Goal: Information Seeking & Learning: Learn about a topic

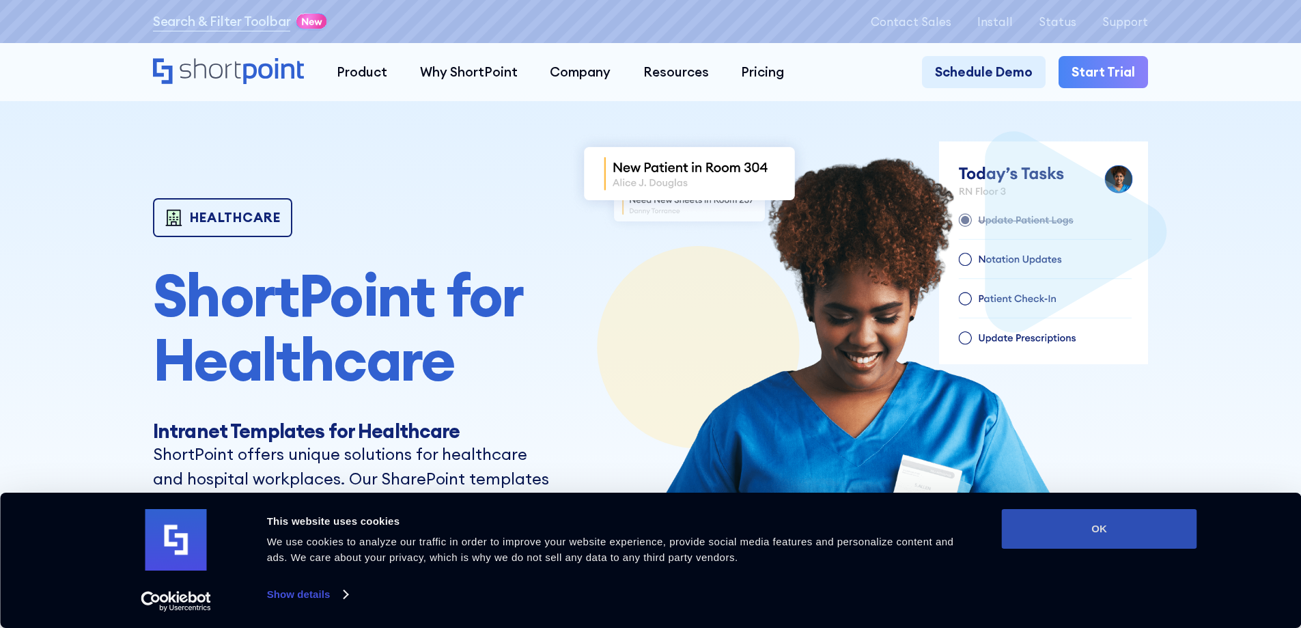
click at [1081, 522] on button "OK" at bounding box center [1099, 529] width 195 height 40
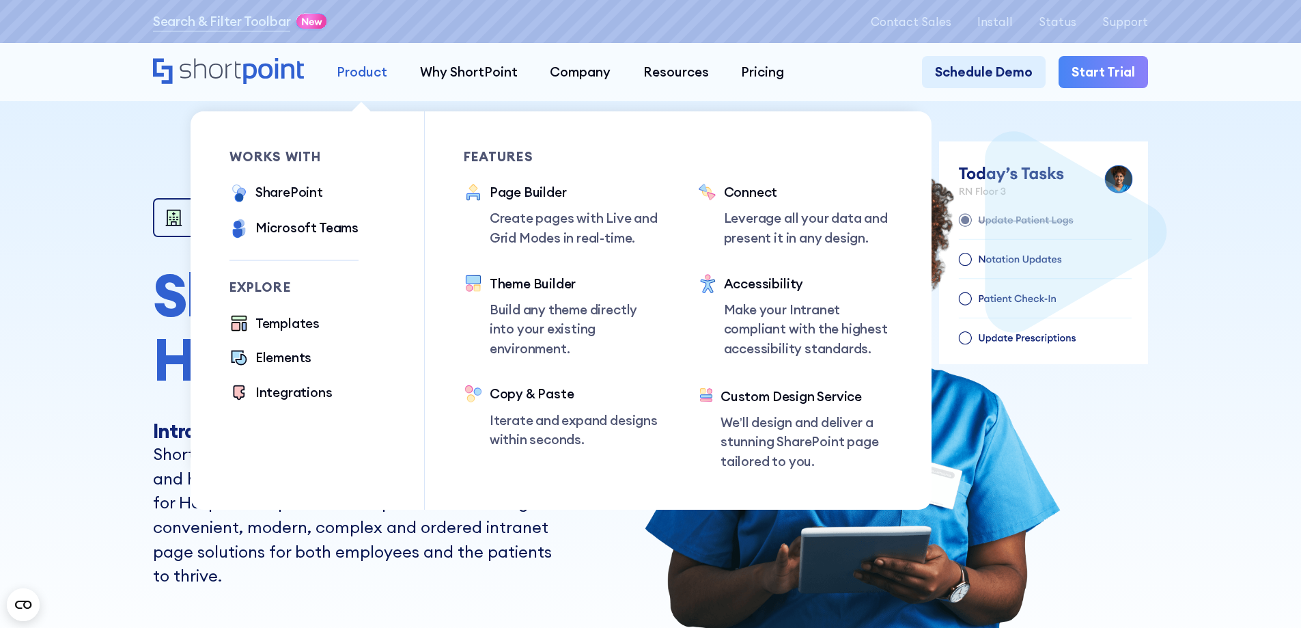
click at [376, 79] on div "Product" at bounding box center [362, 72] width 51 height 20
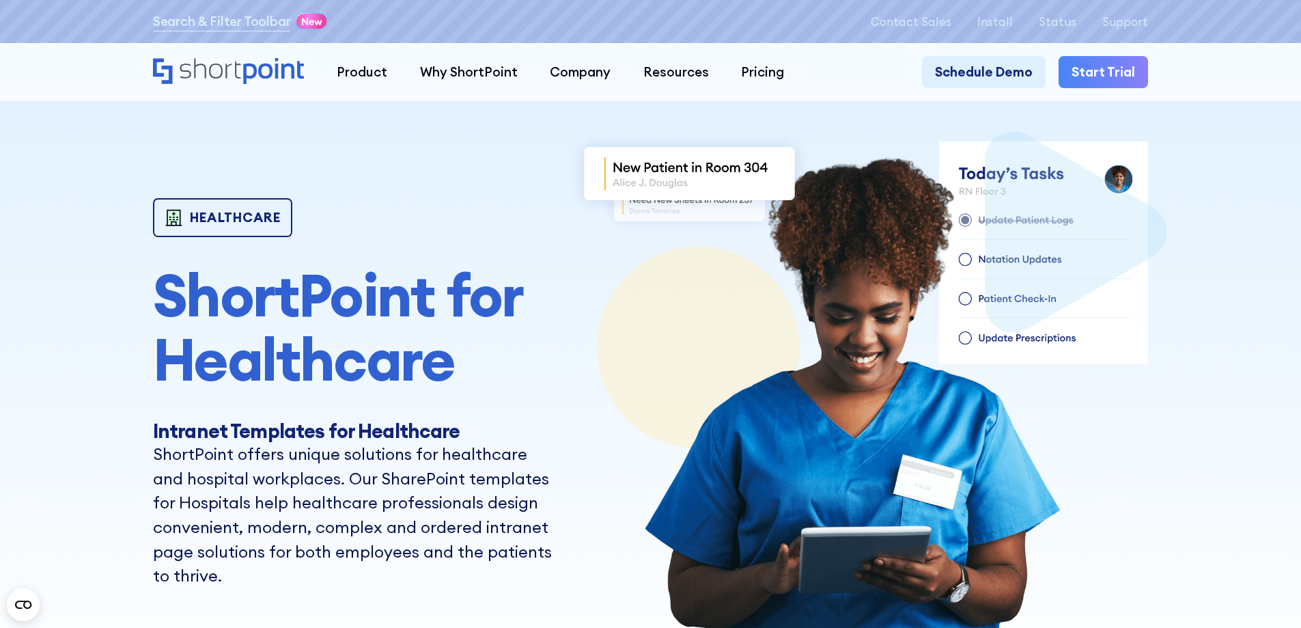
click at [72, 415] on section "Healthcare ShortPoint for Healthcare Intranet Templates for Healthcare ShortPoi…" at bounding box center [650, 355] width 1301 height 710
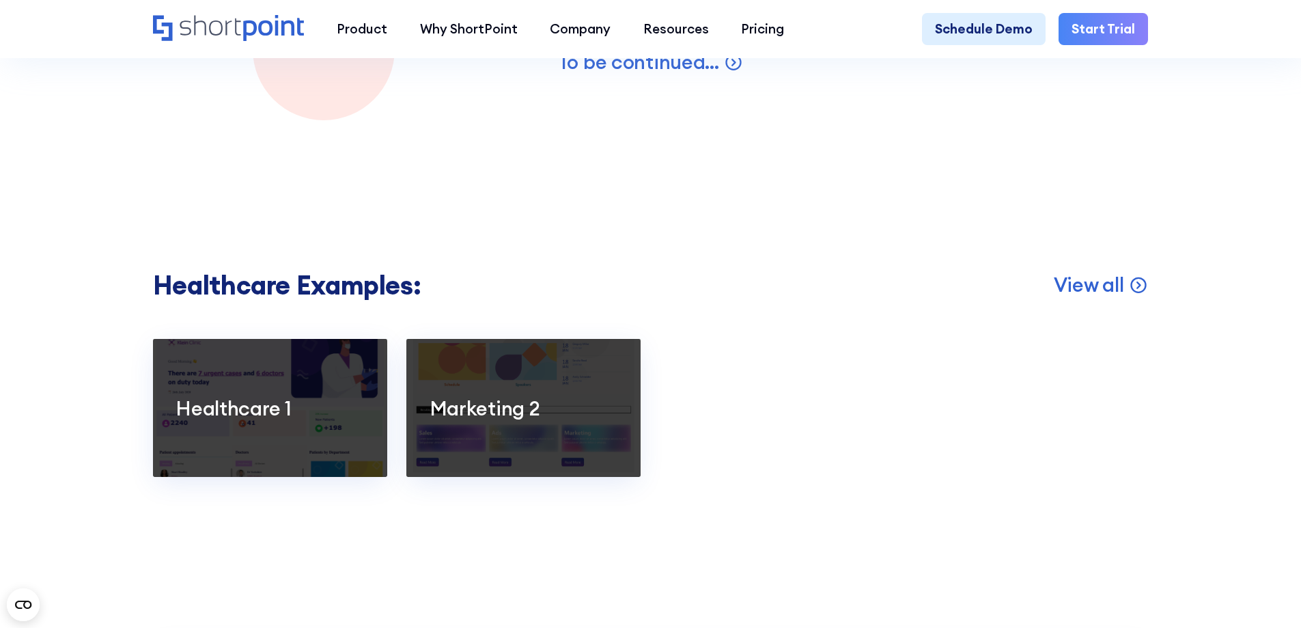
scroll to position [2527, 0]
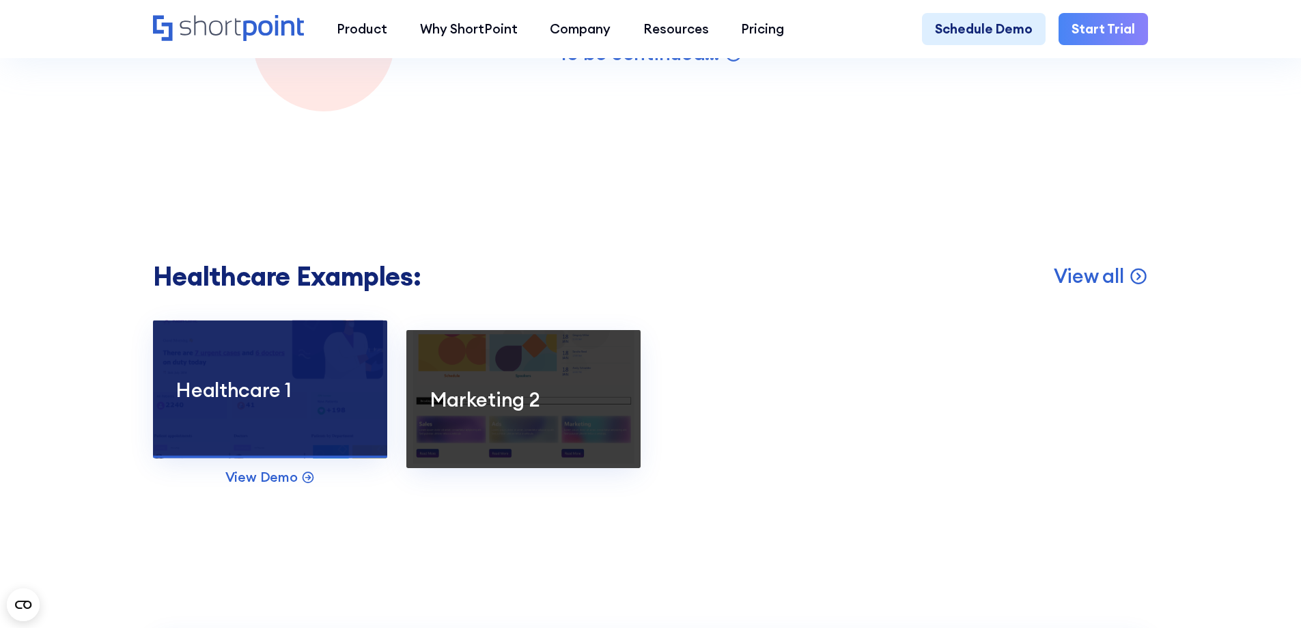
click at [221, 449] on div at bounding box center [270, 389] width 234 height 138
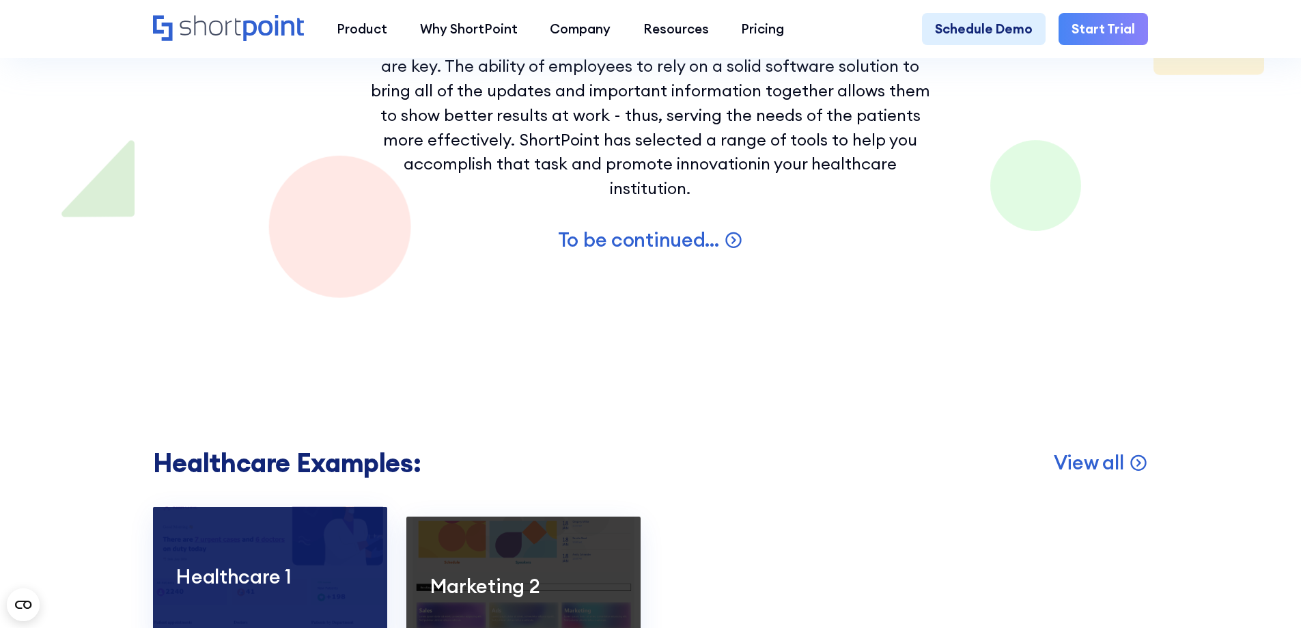
scroll to position [2390, 0]
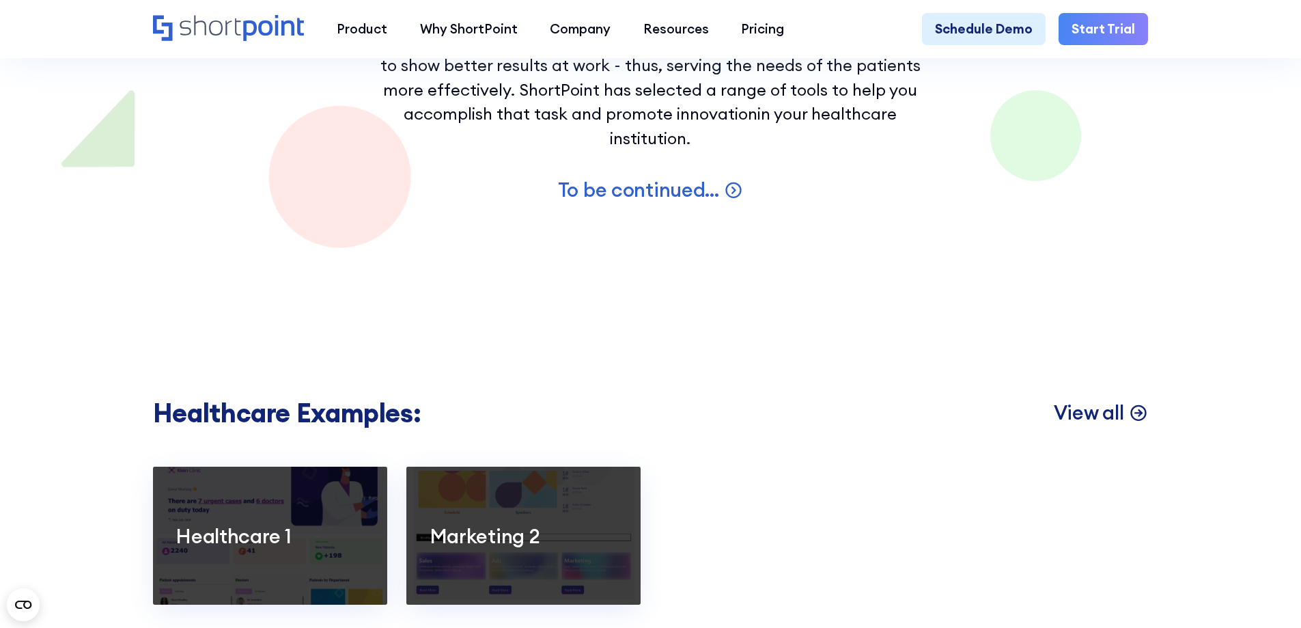
click at [1129, 425] on link "View all" at bounding box center [1101, 412] width 94 height 25
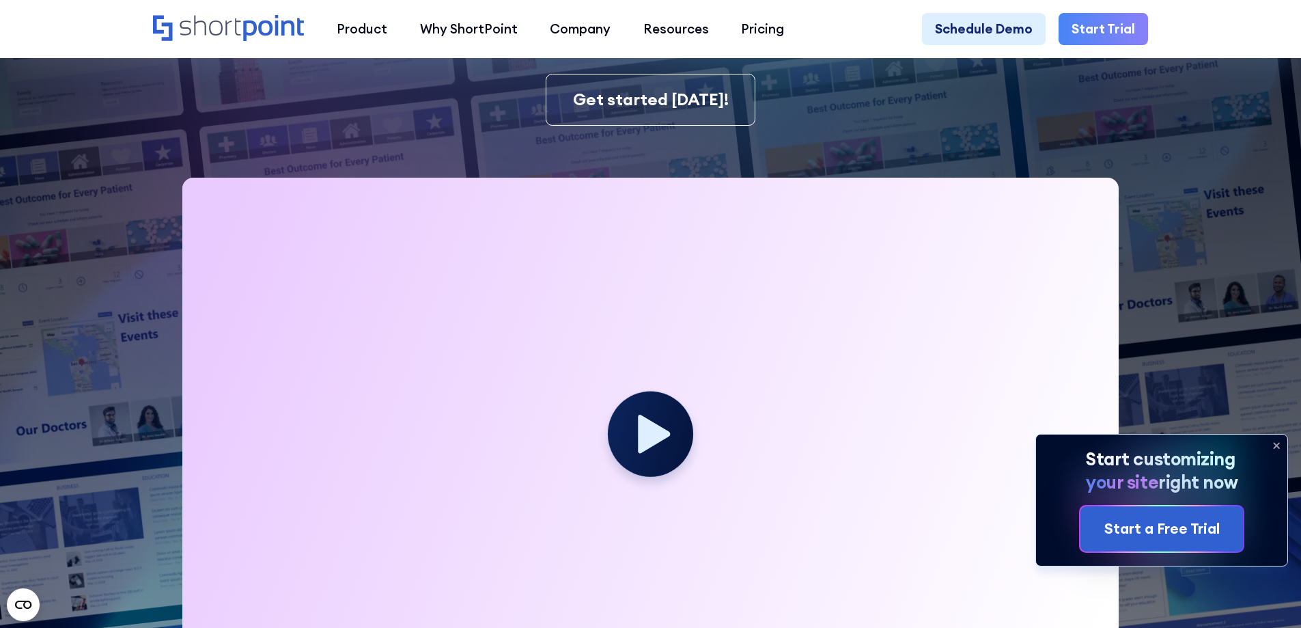
scroll to position [341, 0]
